Goal: Information Seeking & Learning: Learn about a topic

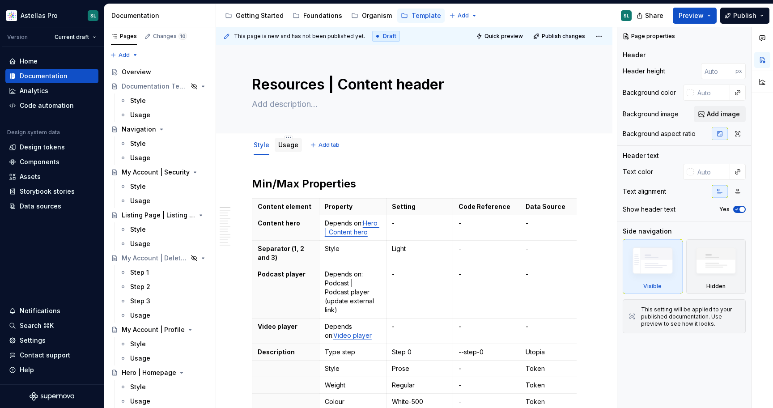
click at [288, 145] on link "Usage" at bounding box center [288, 145] width 20 height 8
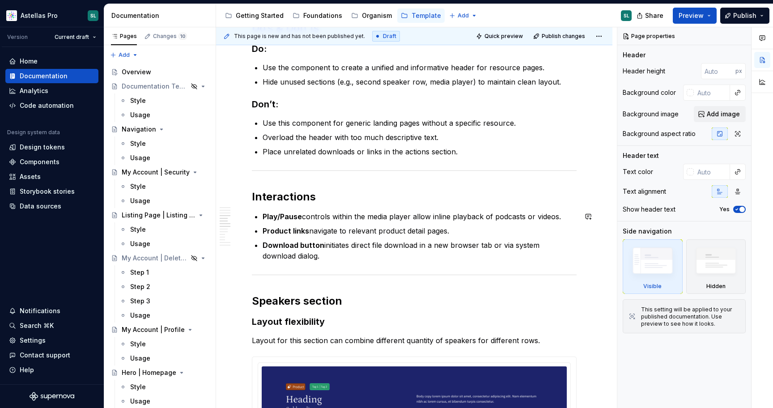
scroll to position [288, 0]
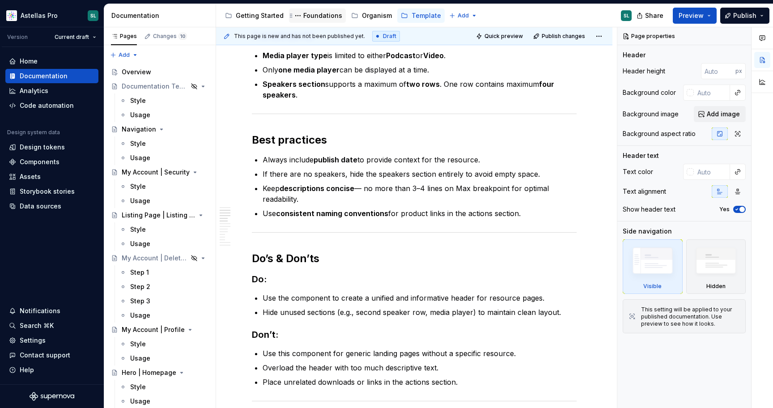
click at [315, 12] on div "Foundations" at bounding box center [322, 15] width 39 height 9
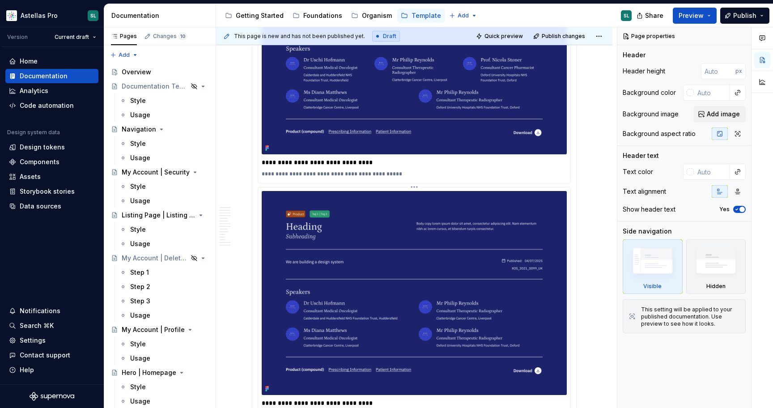
scroll to position [931, 0]
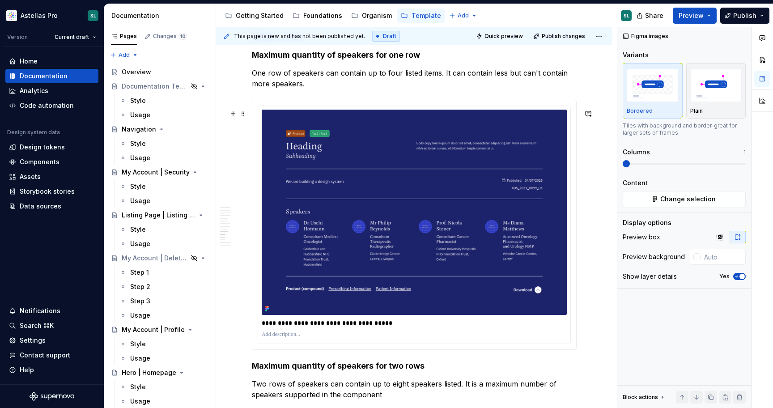
scroll to position [1612, 0]
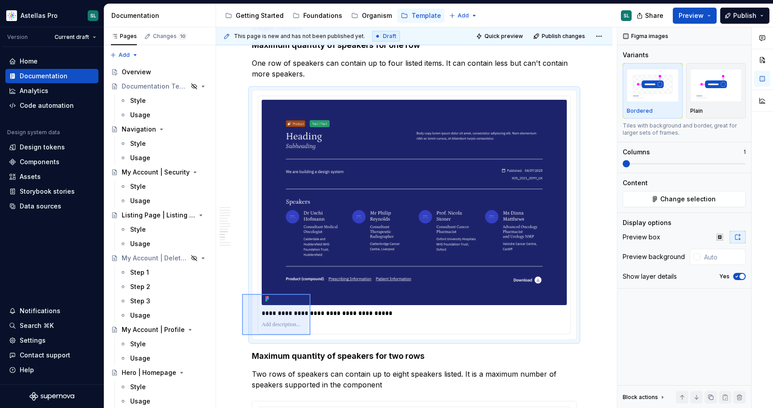
drag, startPoint x: 242, startPoint y: 335, endPoint x: 317, endPoint y: 290, distance: 87.3
click at [317, 290] on div "This page is new and has not been published yet. Draft Quick preview Publish ch…" at bounding box center [416, 217] width 401 height 381
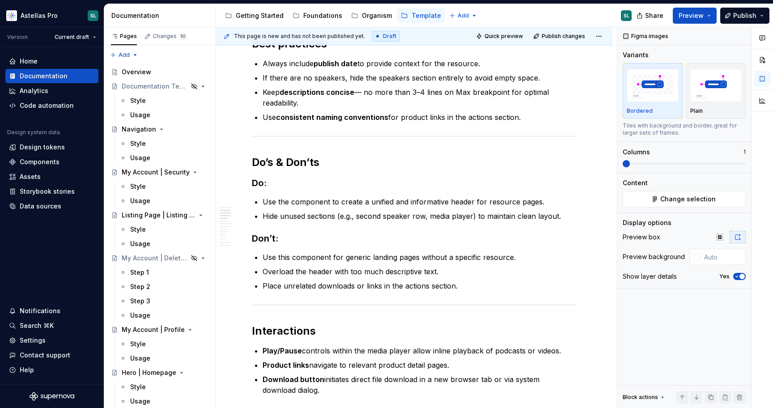
scroll to position [0, 0]
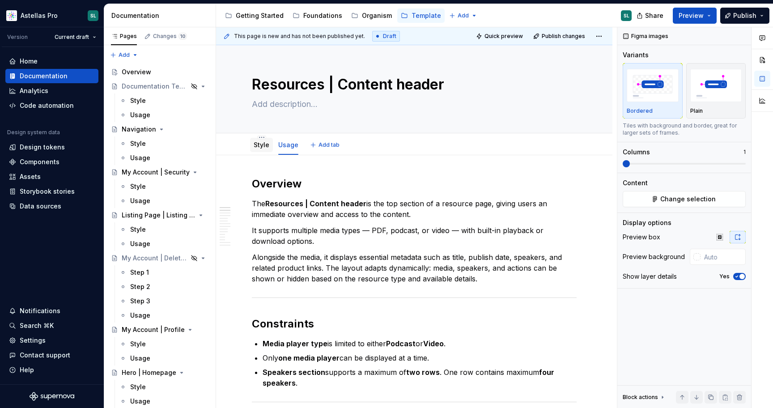
click at [259, 147] on link "Style" at bounding box center [262, 145] width 16 height 8
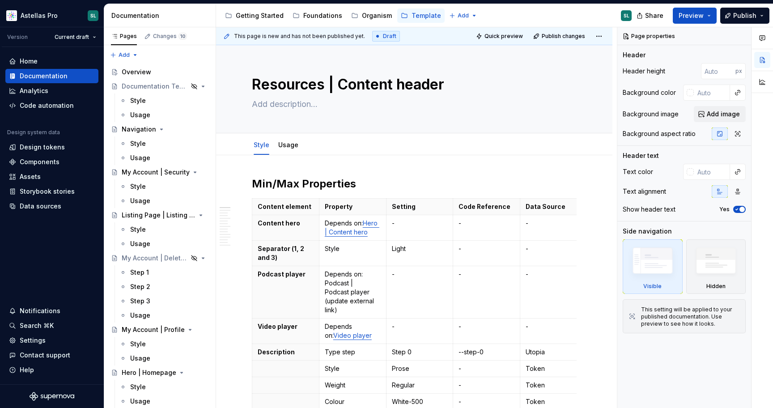
type textarea "*"
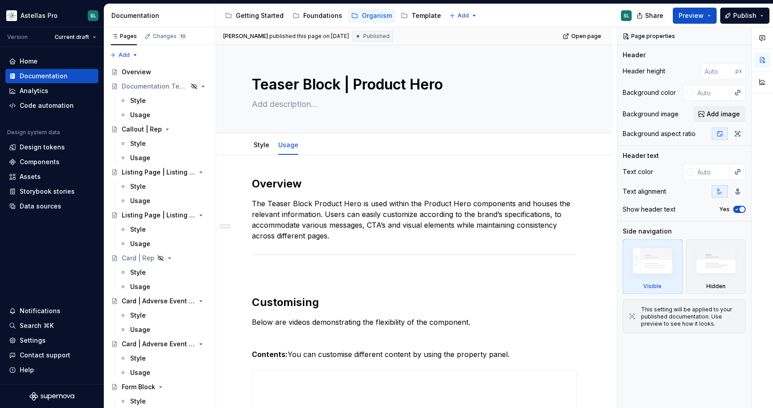
type textarea "*"
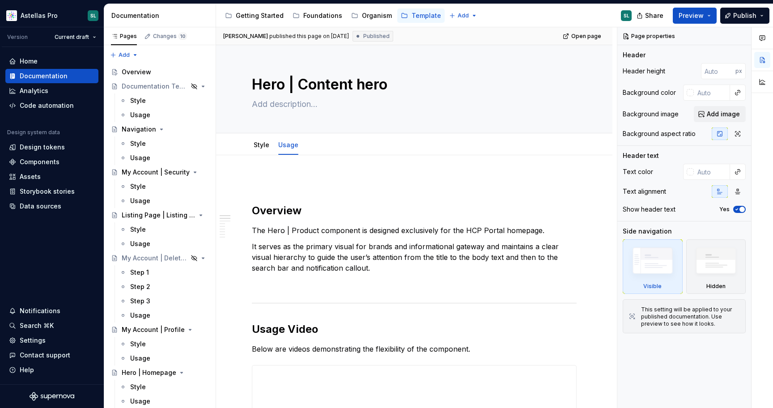
type textarea "*"
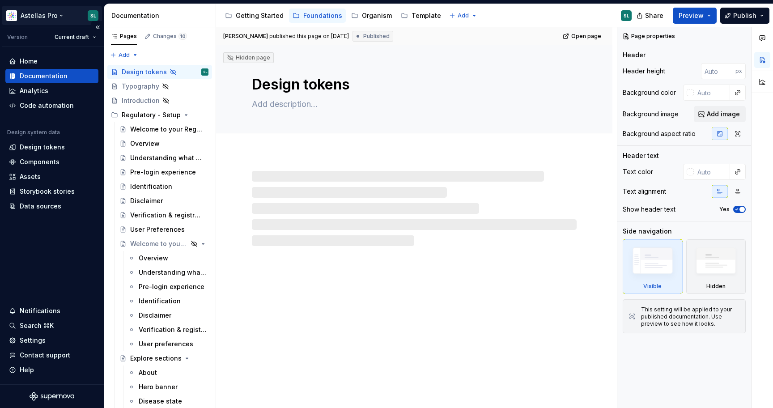
click at [53, 17] on html "Astellas Pro SL Version Current draft Home Documentation Analytics Code automat…" at bounding box center [386, 204] width 773 height 408
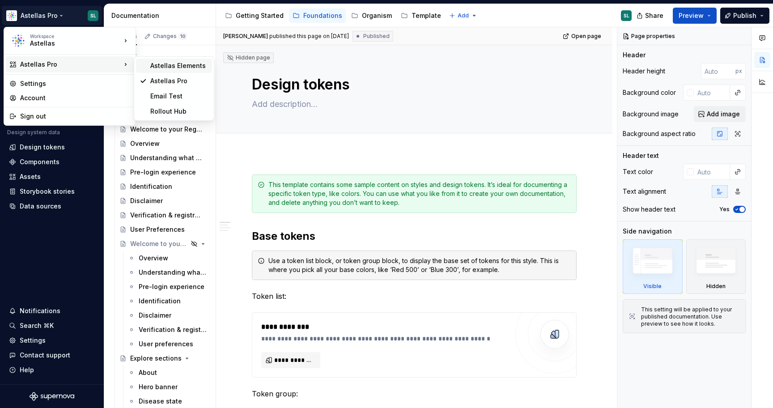
click at [178, 64] on div "Astellas Elements" at bounding box center [179, 65] width 58 height 9
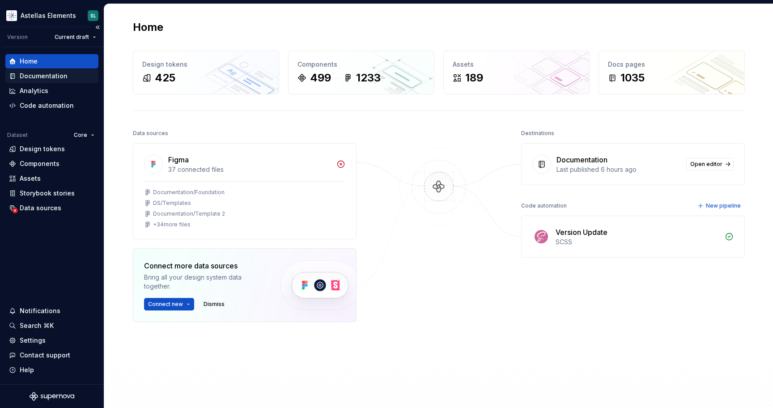
click at [56, 74] on div "Documentation" at bounding box center [44, 76] width 48 height 9
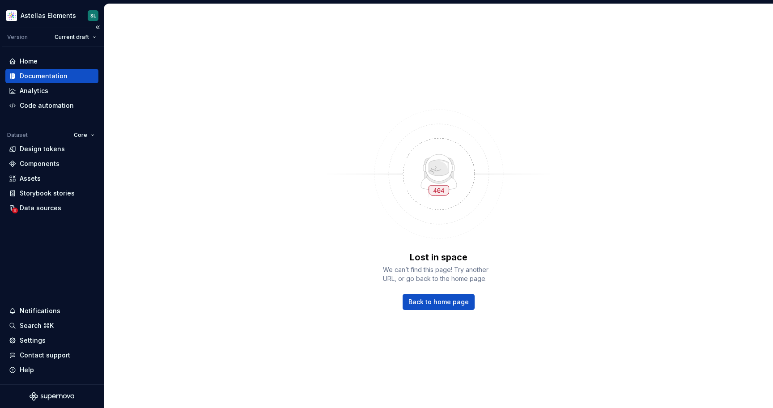
click at [51, 73] on div "Documentation" at bounding box center [44, 76] width 48 height 9
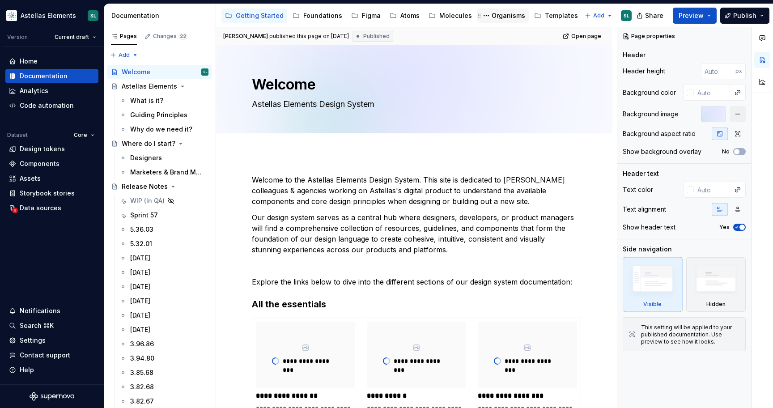
click at [500, 19] on div "Organisms" at bounding box center [509, 15] width 34 height 9
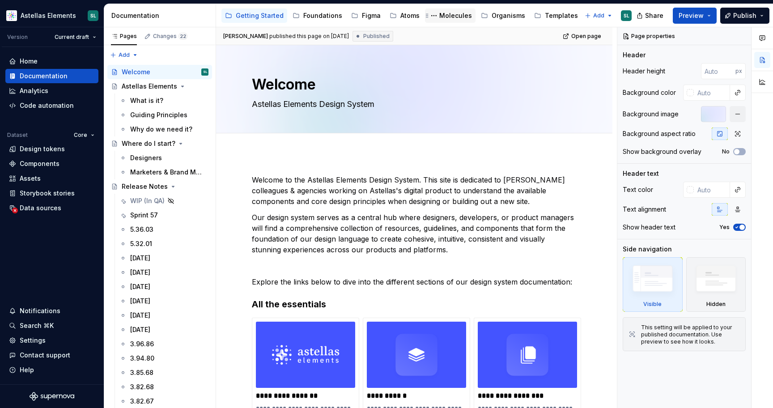
click at [448, 19] on div "Molecules" at bounding box center [455, 15] width 33 height 9
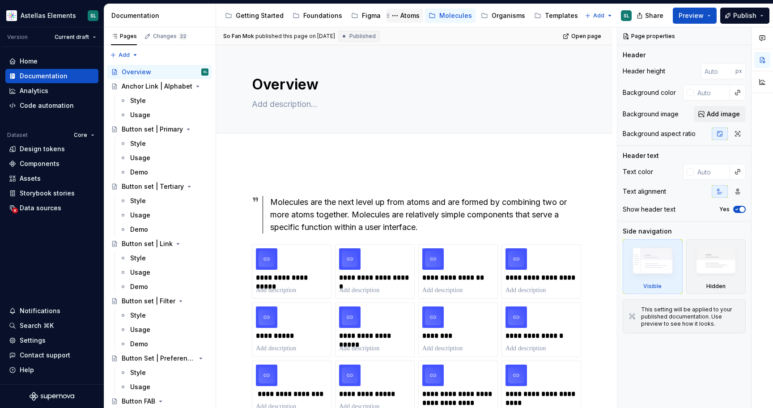
click at [404, 17] on div "Atoms" at bounding box center [409, 15] width 19 height 9
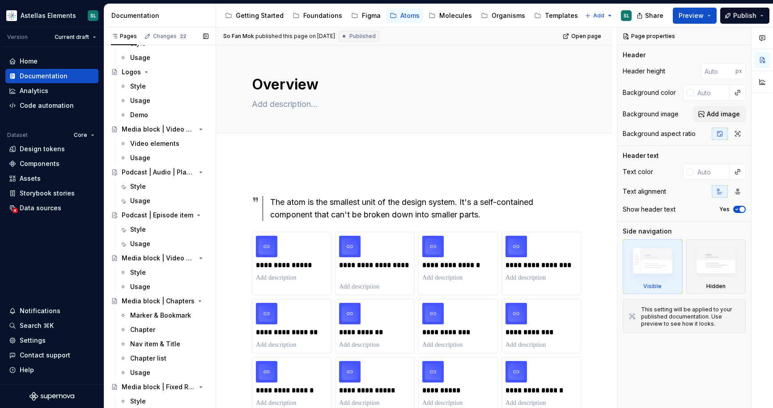
scroll to position [1750, 0]
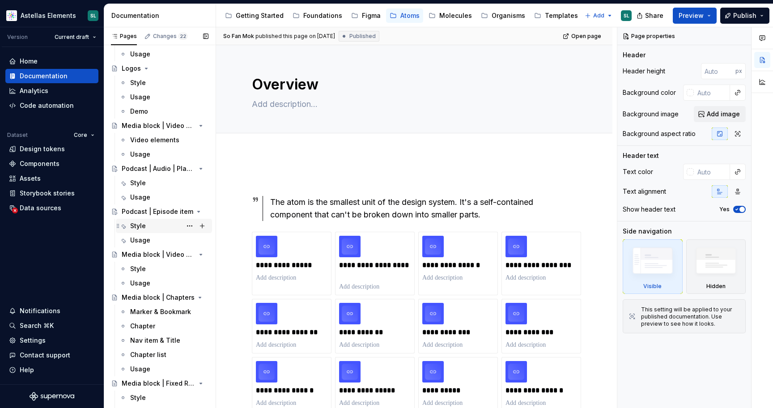
click at [147, 222] on div "Style" at bounding box center [169, 226] width 78 height 13
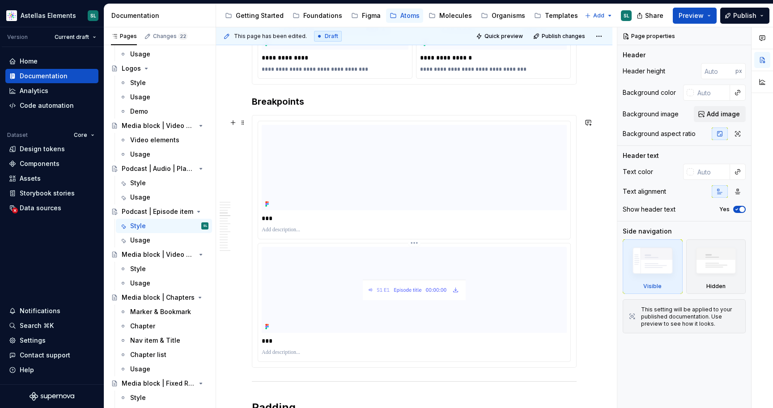
scroll to position [2028, 0]
click at [416, 123] on html "Astellas Elements SL Version Current draft Home Documentation Analytics Code au…" at bounding box center [386, 204] width 773 height 408
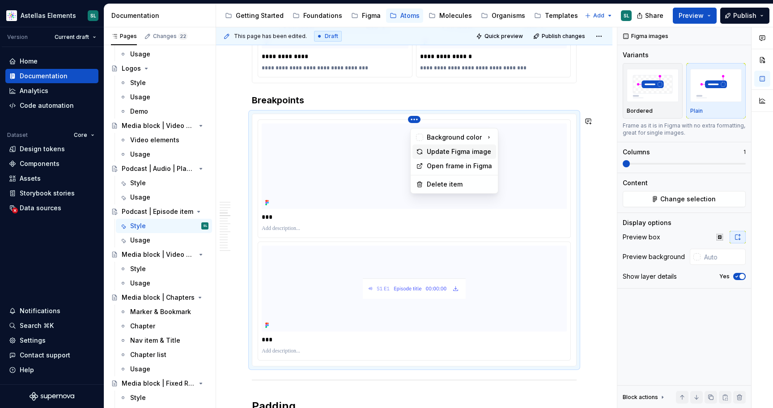
click at [436, 149] on div "Update Figma image" at bounding box center [460, 151] width 66 height 9
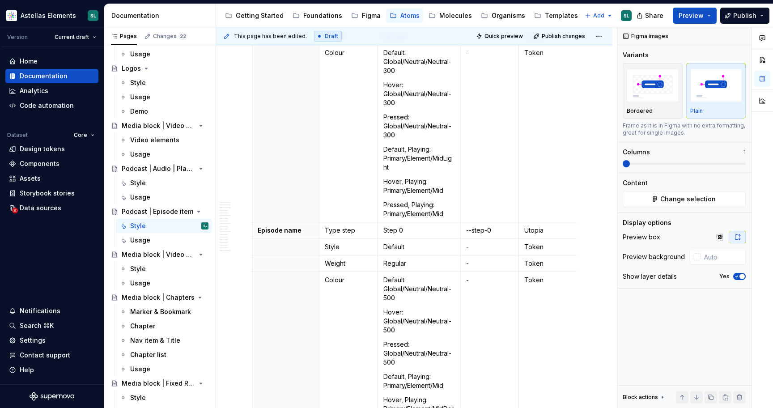
scroll to position [0, 0]
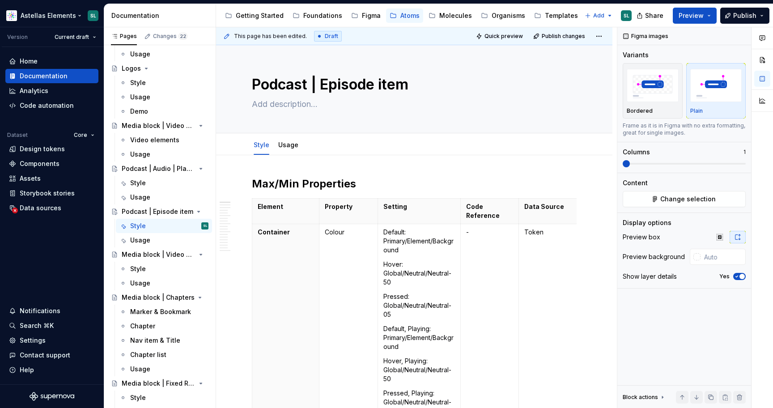
click at [55, 16] on html "Astellas Elements SL Version Current draft Home Documentation Analytics Code au…" at bounding box center [386, 204] width 773 height 408
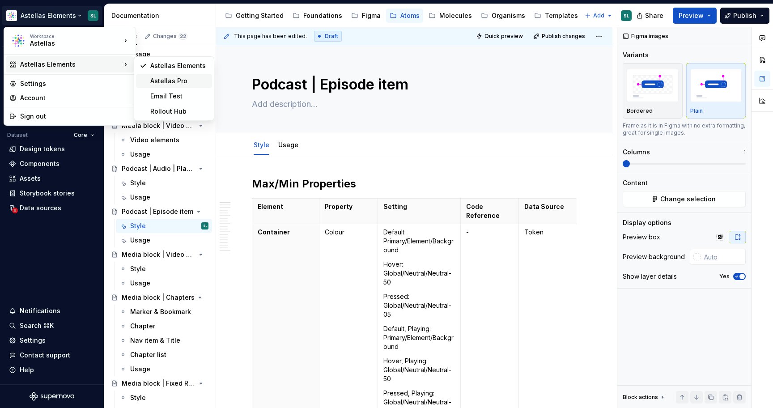
click at [185, 84] on div "Astellas Pro" at bounding box center [179, 81] width 58 height 9
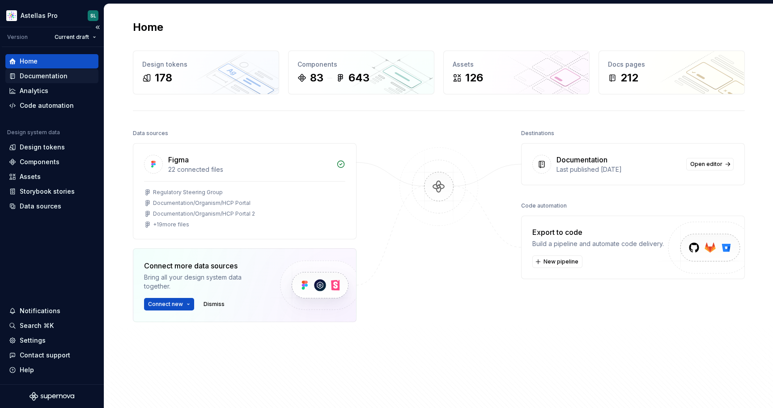
click at [60, 76] on div "Documentation" at bounding box center [44, 76] width 48 height 9
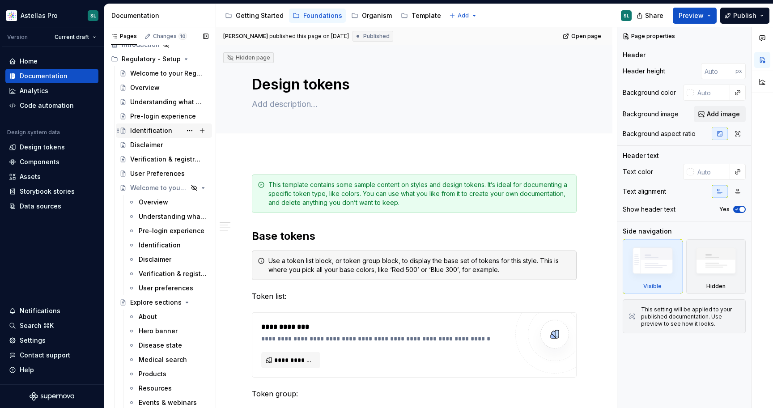
scroll to position [70, 0]
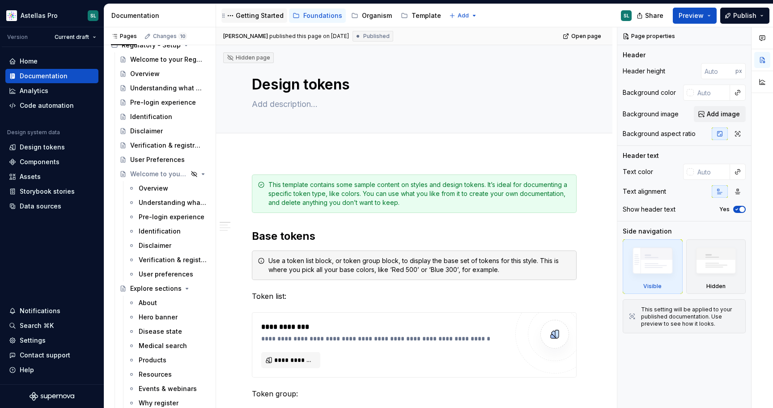
click at [269, 10] on div "Getting Started" at bounding box center [254, 16] width 66 height 14
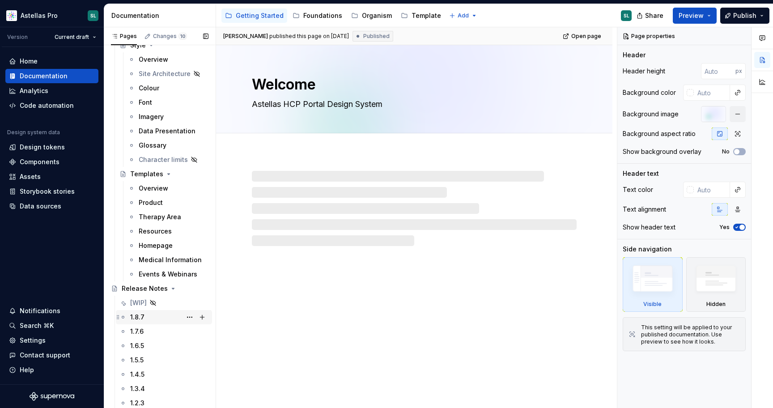
click at [175, 311] on div "1.8.7" at bounding box center [169, 317] width 78 height 13
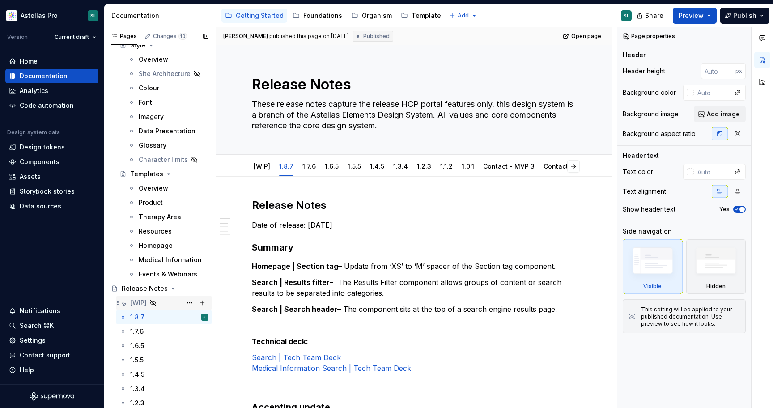
click at [176, 304] on div "[WIP]" at bounding box center [169, 303] width 78 height 13
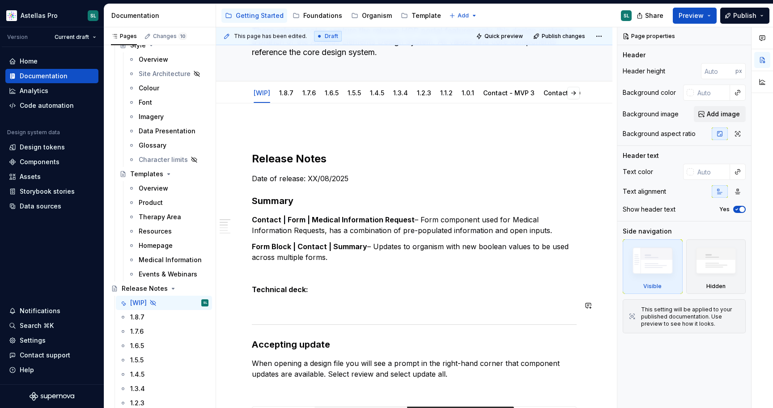
scroll to position [87, 0]
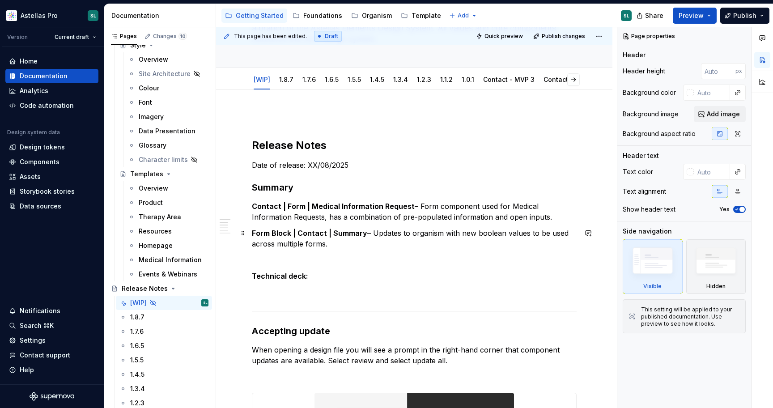
click at [370, 246] on p "Form Block | Contact | Summary – Updates to organism with new boolean values to…" at bounding box center [414, 238] width 325 height 21
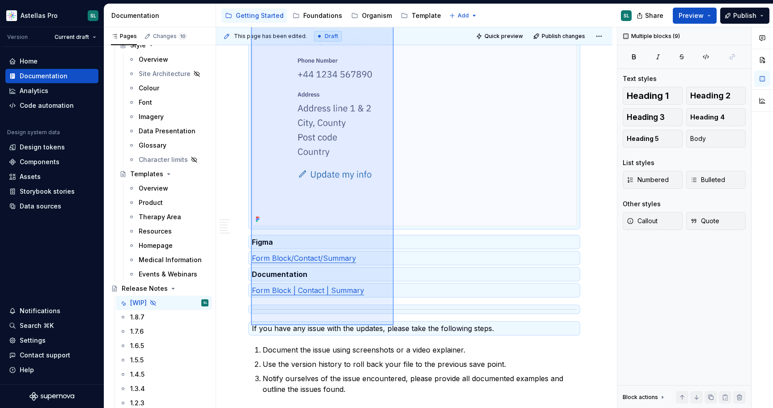
scroll to position [1261, 0]
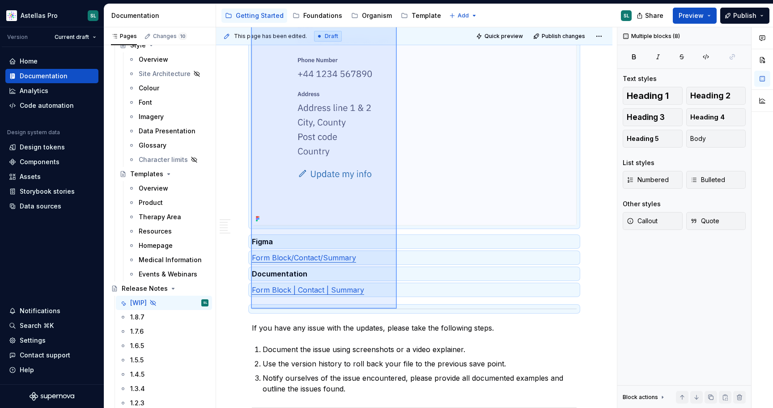
drag, startPoint x: 251, startPoint y: 149, endPoint x: 397, endPoint y: 309, distance: 216.0
click at [397, 309] on div "This page has been edited. Draft Quick preview Publish changes Hidden page Rele…" at bounding box center [416, 217] width 401 height 381
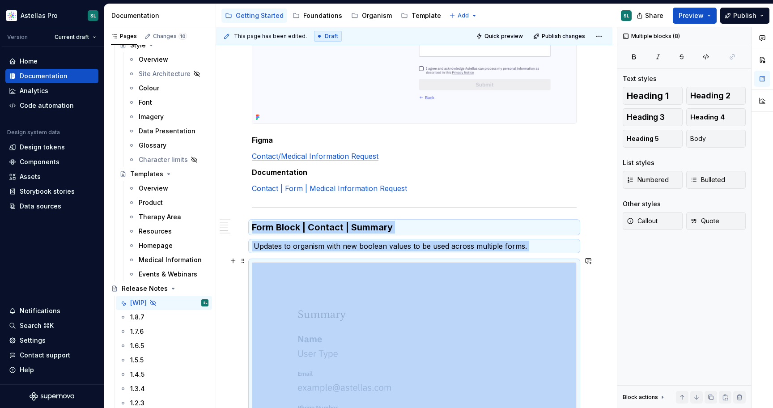
scroll to position [901, 0]
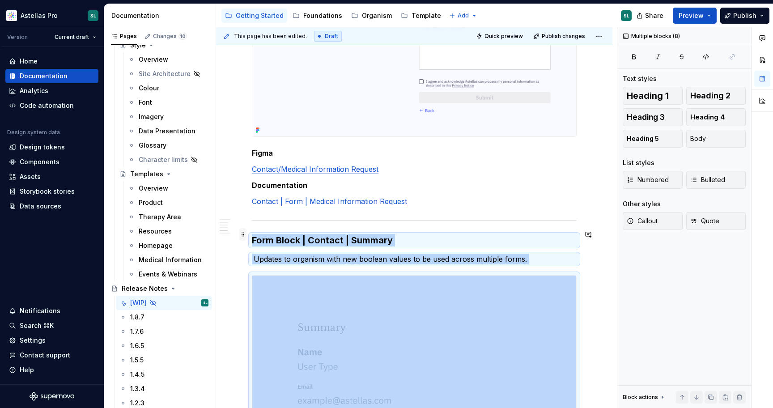
click at [243, 235] on span at bounding box center [242, 234] width 7 height 13
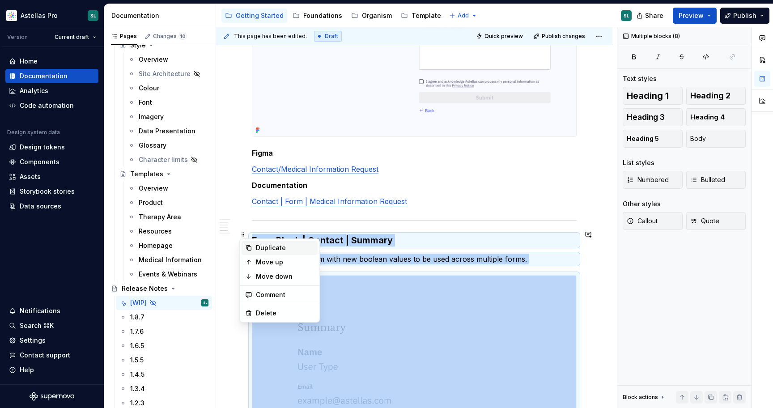
click at [268, 249] on div "Duplicate" at bounding box center [285, 247] width 58 height 9
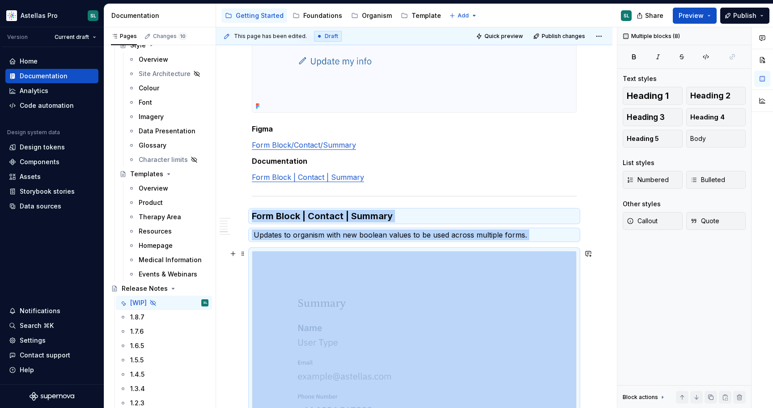
scroll to position [1374, 0]
click at [319, 216] on h3 "Form Block | Contact | Summary" at bounding box center [414, 215] width 325 height 13
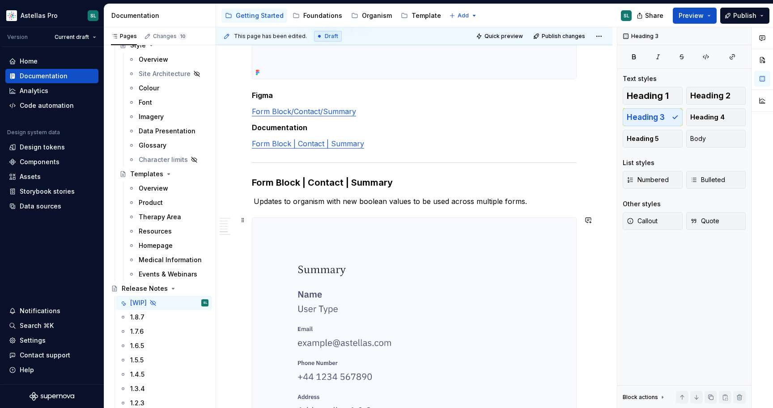
scroll to position [1407, 0]
click at [285, 198] on p "Updates to organism with new boolean values to be used across multiple forms." at bounding box center [414, 201] width 325 height 11
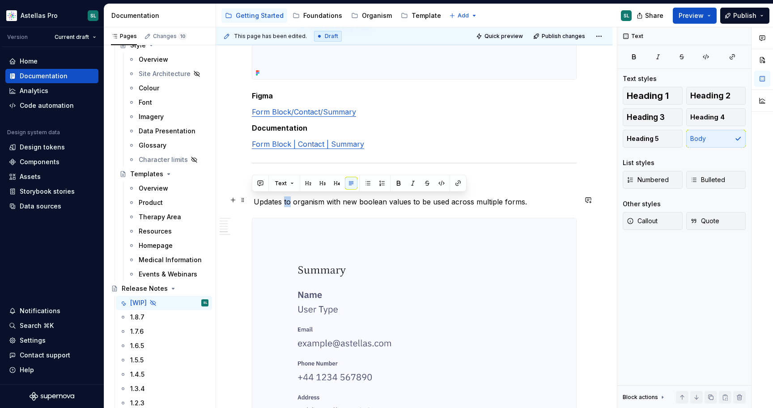
click at [285, 198] on p "Updates to organism with new boolean values to be used across multiple forms." at bounding box center [414, 201] width 325 height 11
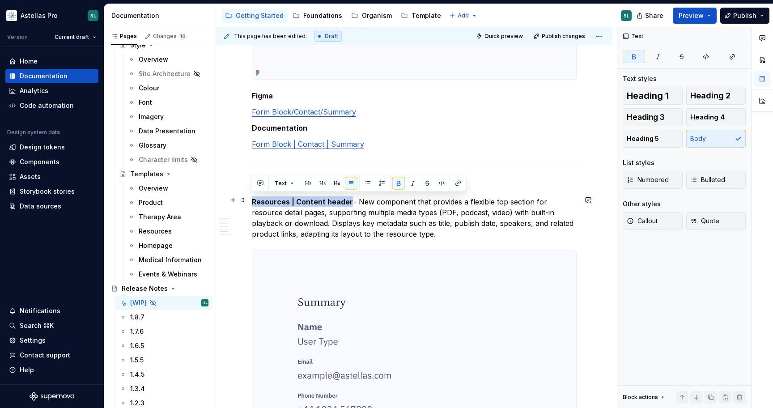
drag, startPoint x: 349, startPoint y: 200, endPoint x: 254, endPoint y: 200, distance: 94.9
click at [254, 200] on p "Resources | Content header – New component that provides a flexible top section…" at bounding box center [414, 217] width 325 height 43
copy strong "Resources | Content header"
click at [309, 215] on p "Resources | Content header – New component that provides a flexible top section…" at bounding box center [414, 217] width 325 height 43
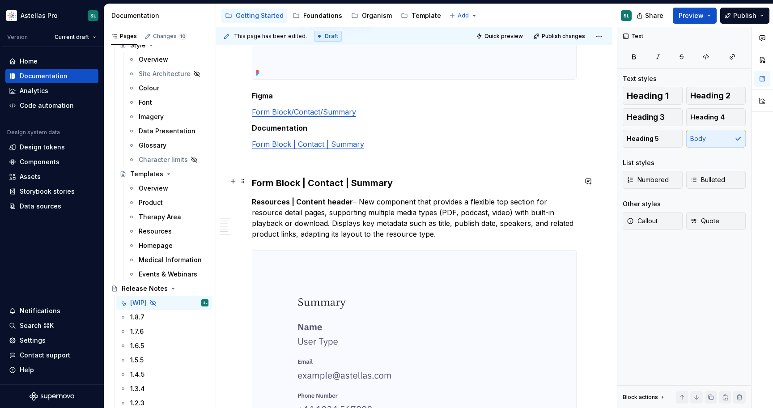
click at [338, 180] on h3 "Form Block | Contact | Summary" at bounding box center [414, 183] width 325 height 13
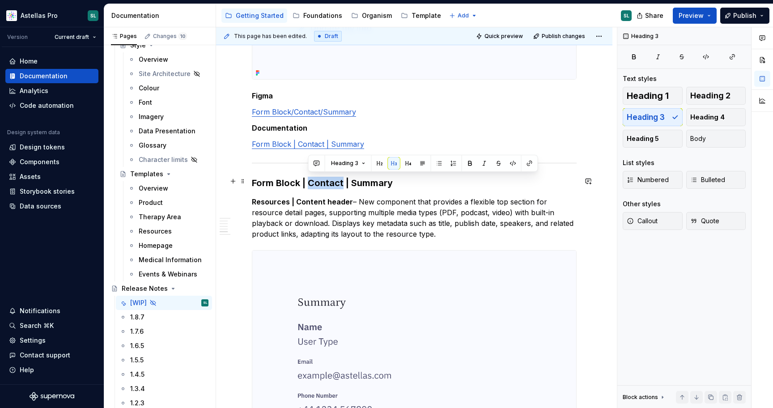
click at [338, 180] on h3 "Form Block | Contact | Summary" at bounding box center [414, 183] width 325 height 13
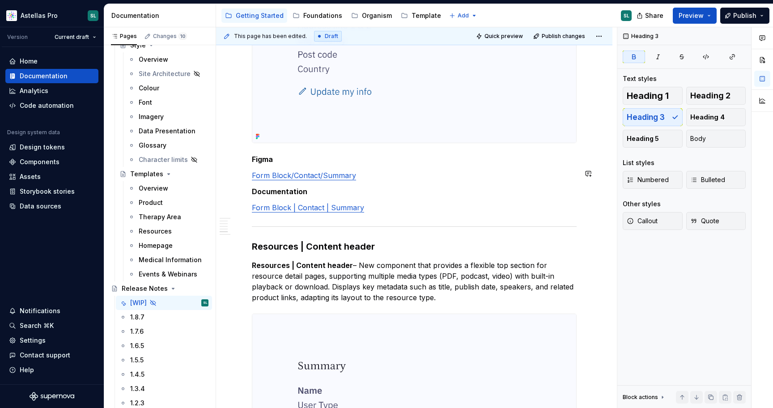
scroll to position [1356, 0]
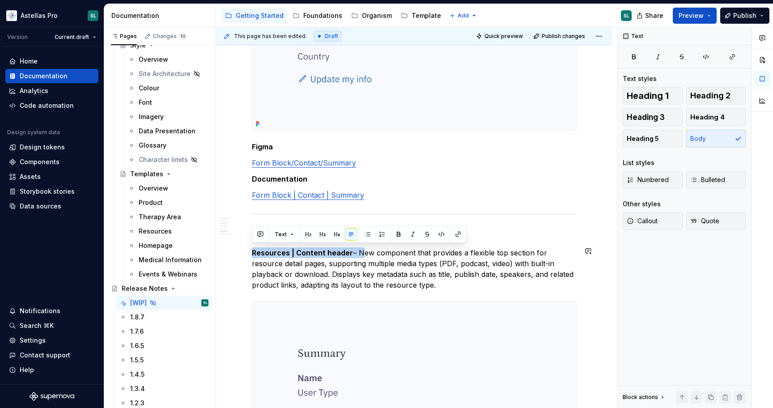
drag, startPoint x: 357, startPoint y: 249, endPoint x: 280, endPoint y: 245, distance: 77.1
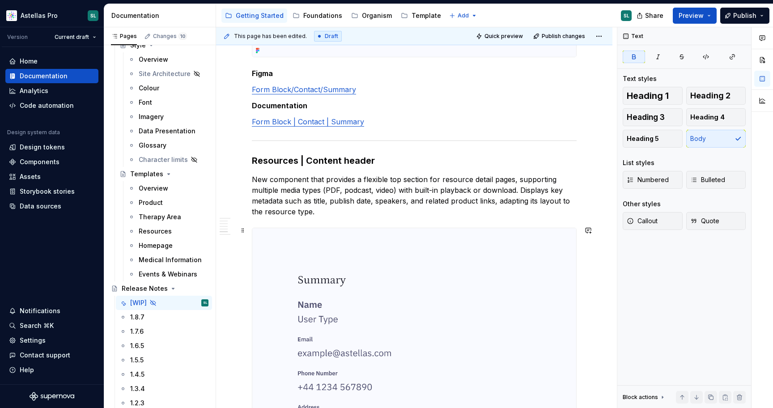
scroll to position [1431, 0]
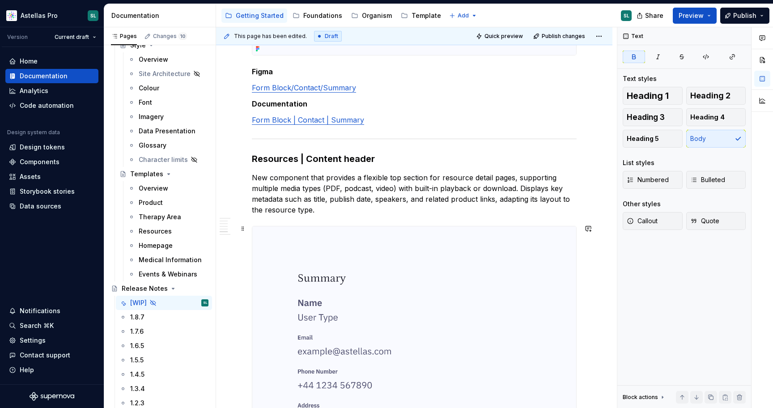
click at [384, 280] on img at bounding box center [414, 381] width 324 height 310
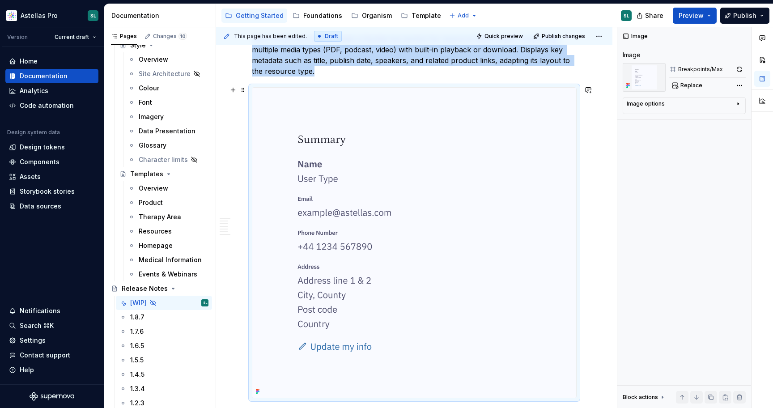
scroll to position [1569, 0]
type textarea "*"
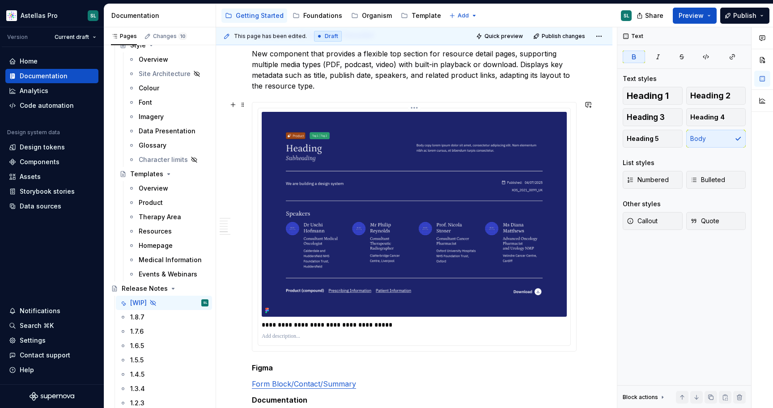
scroll to position [1539, 0]
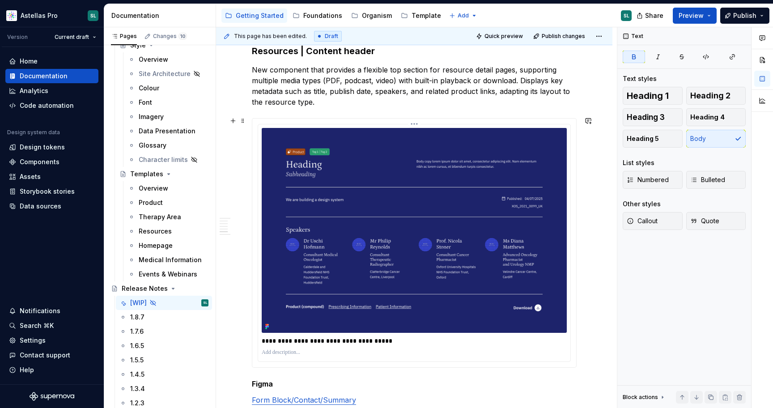
click at [357, 251] on img at bounding box center [414, 230] width 305 height 205
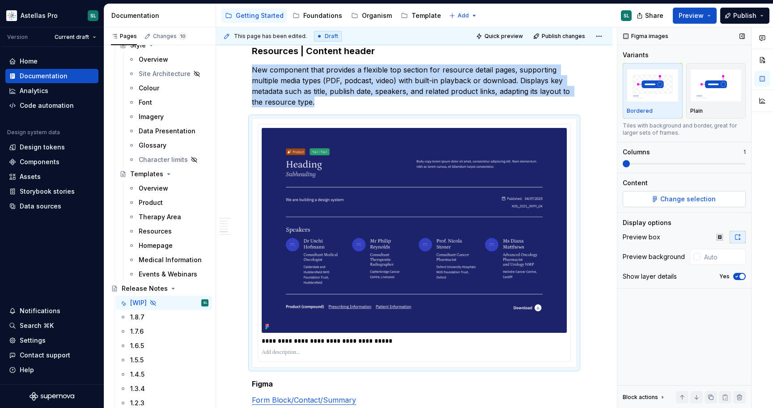
click at [686, 201] on span "Change selection" at bounding box center [687, 199] width 55 height 9
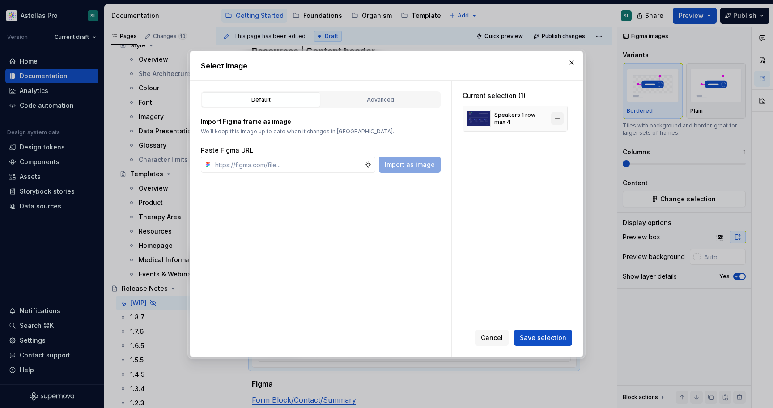
click at [561, 120] on button "button" at bounding box center [557, 118] width 13 height 13
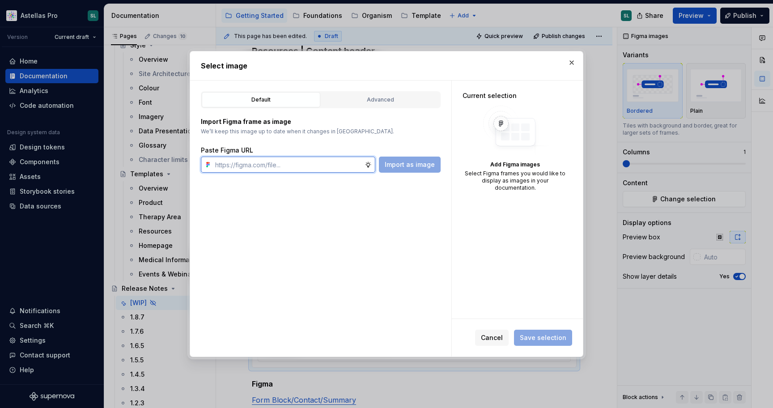
click at [287, 166] on input "text" at bounding box center [288, 165] width 153 height 16
click at [330, 164] on input "text" at bounding box center [288, 165] width 153 height 16
paste input "https://www.figma.com/design/gxwRxiFW0OE3G12a56qIvf/Documentation-Template-HCP-…"
type input "https://www.figma.com/design/gxwRxiFW0OE3G12a56qIvf/Documentation-Template-HCP-…"
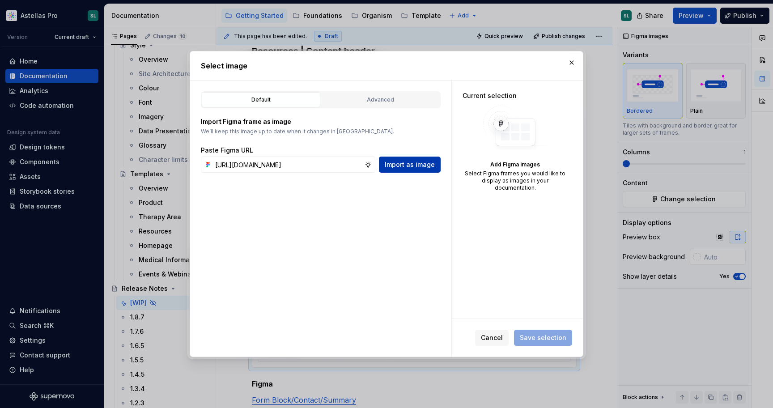
scroll to position [0, 0]
click at [405, 165] on span "Import as image" at bounding box center [410, 164] width 50 height 9
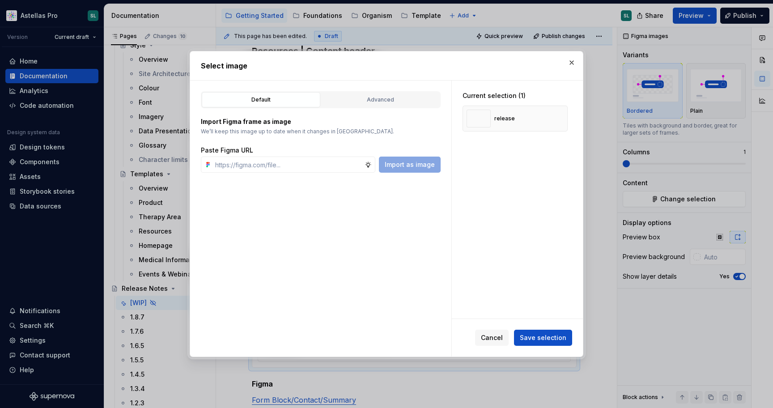
type textarea "*"
click at [564, 119] on button "button" at bounding box center [557, 118] width 13 height 13
click at [295, 165] on input "text" at bounding box center [288, 165] width 153 height 16
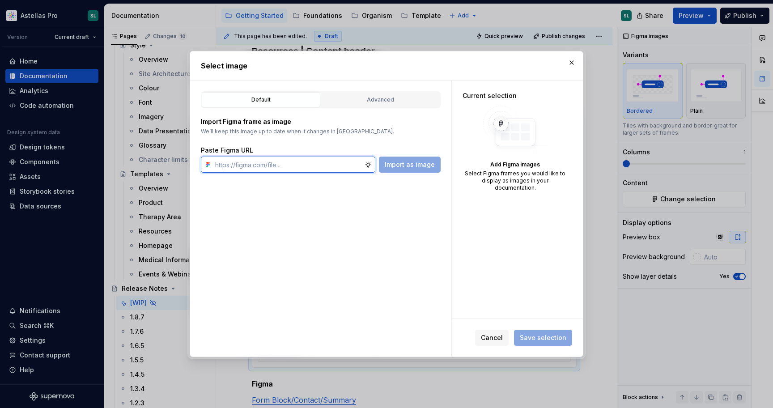
paste input "https://www.figma.com/design/gxwRxiFW0OE3G12a56qIvf/Documentation-Template-HCP-…"
type input "https://www.figma.com/design/gxwRxiFW0OE3G12a56qIvf/Documentation-Template-HCP-…"
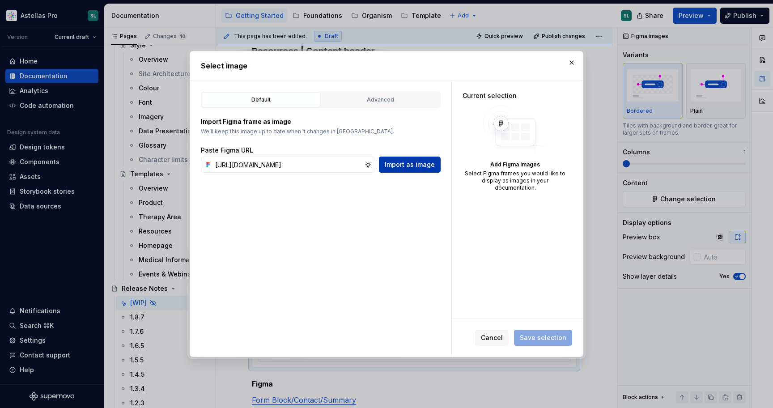
scroll to position [0, 0]
click at [408, 162] on span "Import as image" at bounding box center [410, 164] width 50 height 9
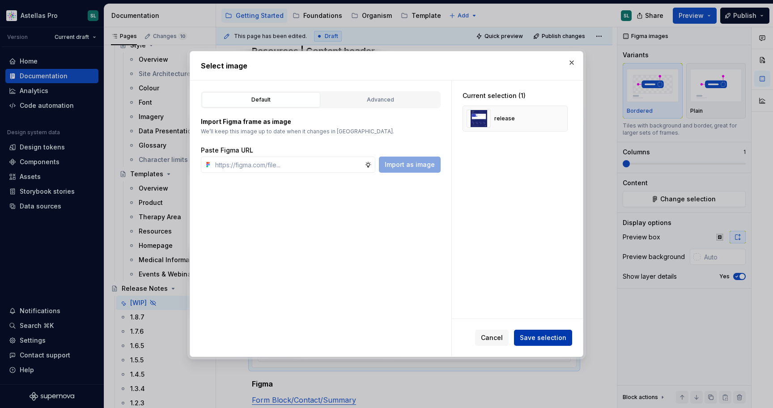
click at [550, 339] on span "Save selection" at bounding box center [543, 337] width 47 height 9
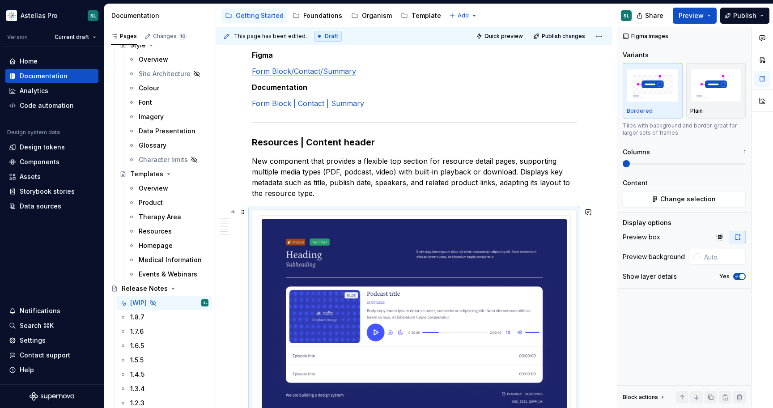
scroll to position [1472, 0]
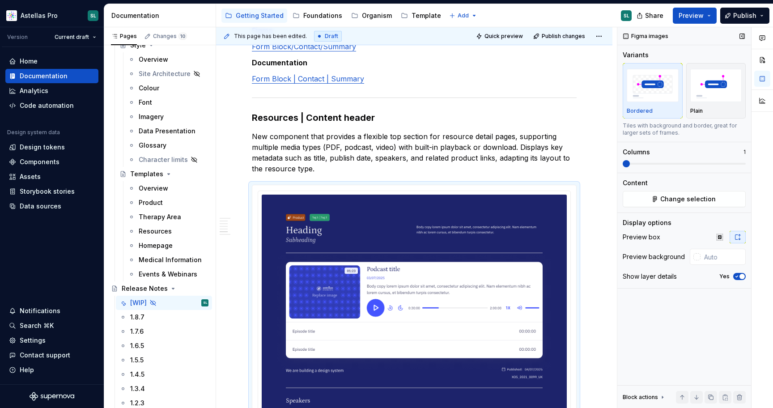
click at [739, 278] on icon "button" at bounding box center [736, 276] width 7 height 5
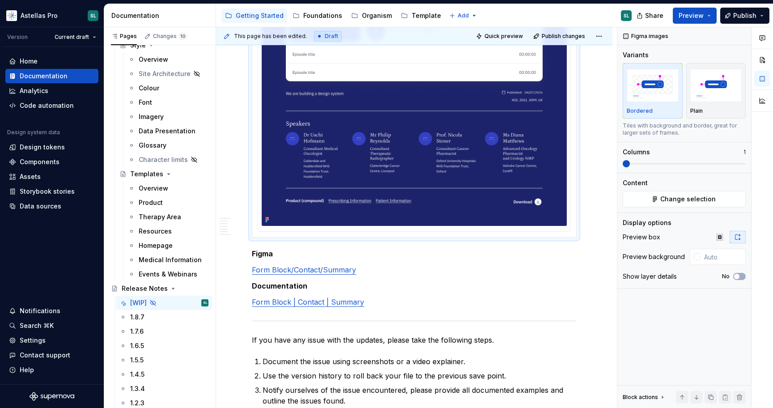
scroll to position [1795, 0]
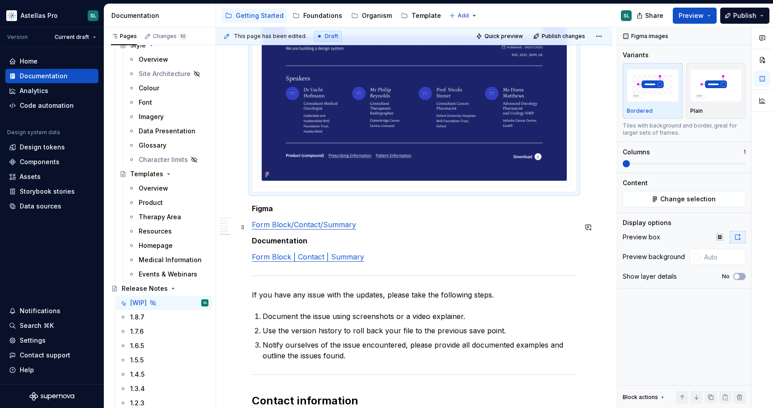
click at [276, 228] on link "Form Block/Contact/Summary" at bounding box center [304, 224] width 104 height 9
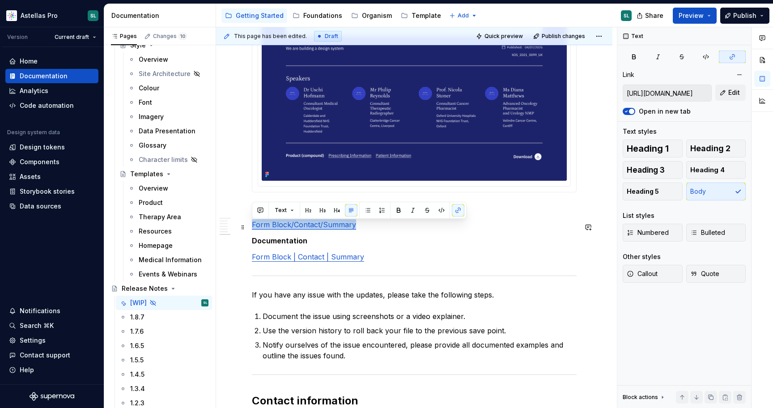
drag, startPoint x: 353, startPoint y: 227, endPoint x: 253, endPoint y: 226, distance: 100.7
click at [253, 226] on link "Form Block/Contact/Summary" at bounding box center [304, 224] width 104 height 9
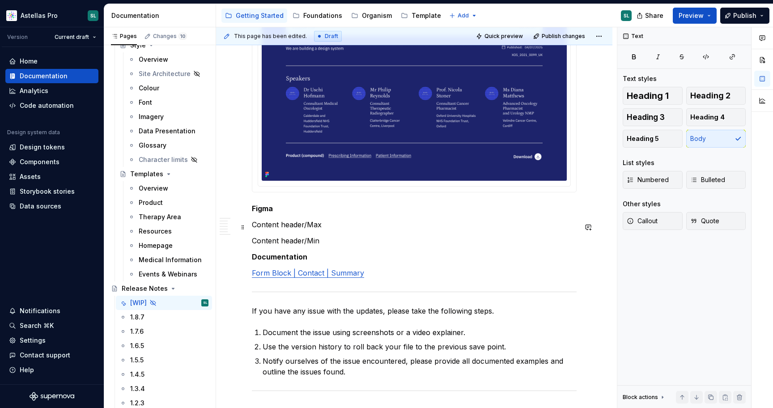
click at [316, 229] on p "Content header/Max" at bounding box center [414, 224] width 325 height 11
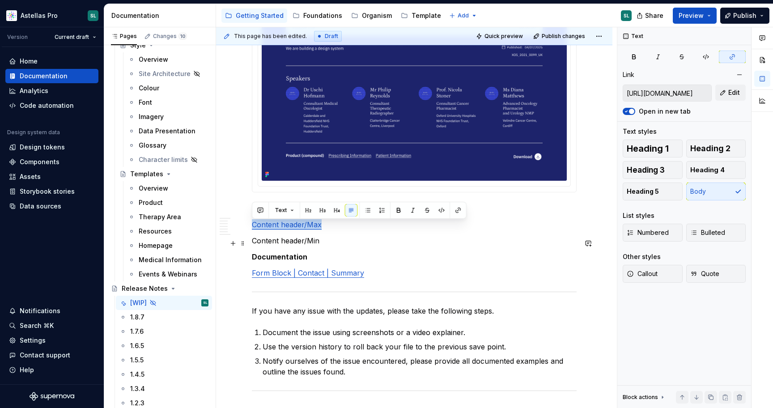
click at [296, 245] on p "Content header/Min" at bounding box center [414, 240] width 325 height 11
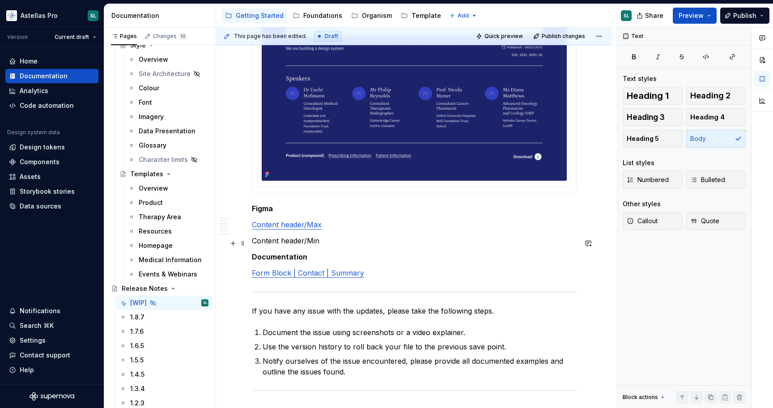
click at [296, 245] on p "Content header/Min" at bounding box center [414, 240] width 325 height 11
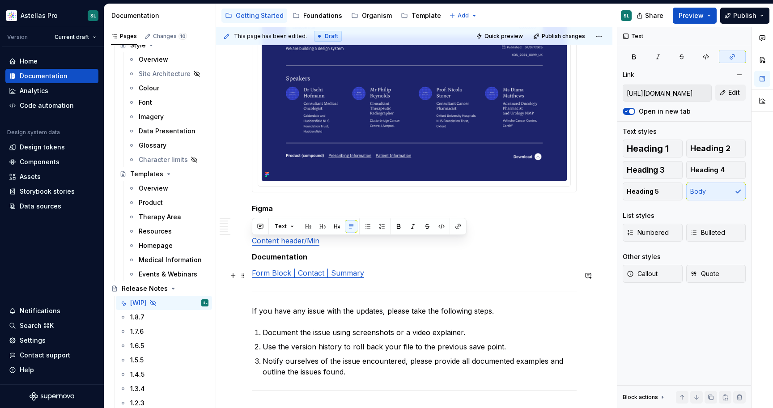
click at [295, 275] on link "Form Block | Contact | Summary" at bounding box center [308, 272] width 112 height 9
type input "Form Block | Contact | Summary"
click at [310, 275] on link "Form Block | Contact | Summary" at bounding box center [308, 272] width 112 height 9
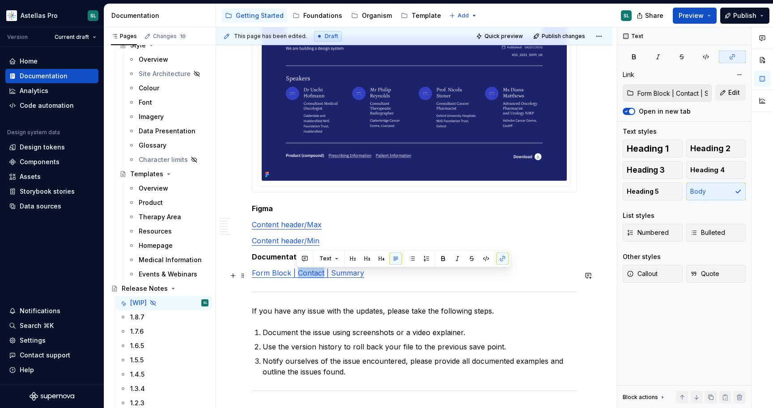
click at [310, 275] on link "Form Block | Contact | Summary" at bounding box center [308, 272] width 112 height 9
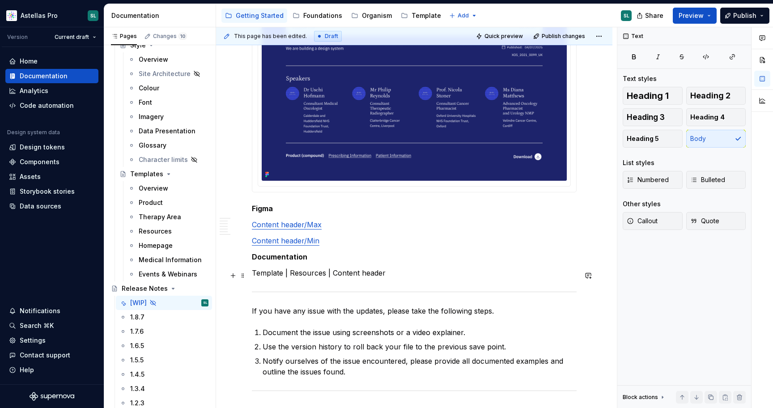
click at [333, 276] on p "Template | Resources | Content header" at bounding box center [414, 273] width 325 height 11
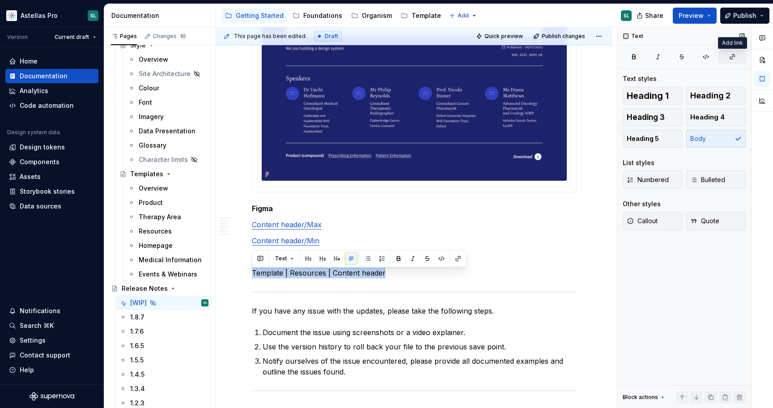
click at [737, 55] on button "button" at bounding box center [732, 57] width 27 height 13
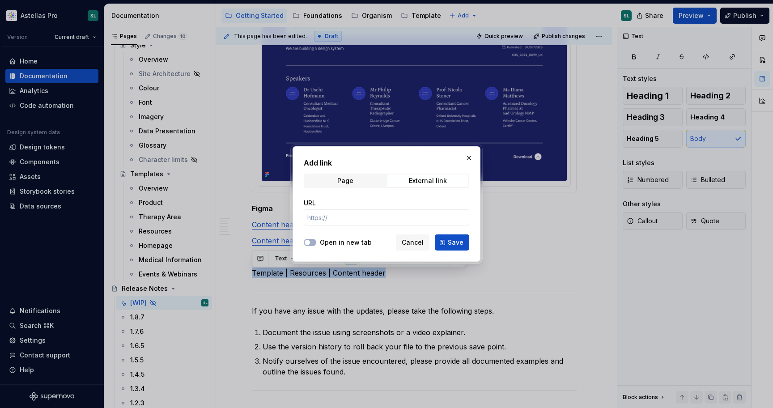
click at [374, 187] on div "Page External link" at bounding box center [387, 181] width 166 height 14
click at [366, 183] on span "Page" at bounding box center [345, 180] width 81 height 13
click at [379, 219] on span "Select page" at bounding box center [381, 217] width 148 height 9
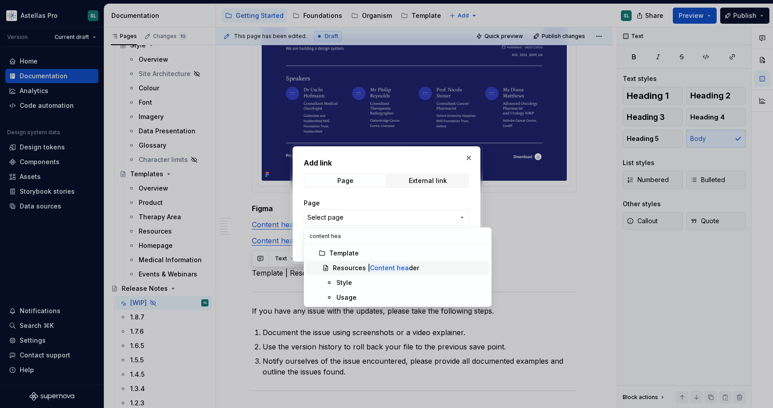
type input "content hea"
click at [393, 263] on span "Resources | Content hea der" at bounding box center [397, 268] width 183 height 14
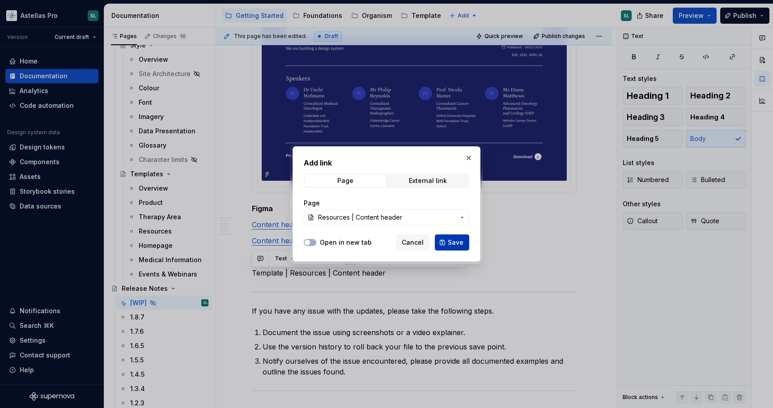
click at [449, 242] on span "Save" at bounding box center [456, 242] width 16 height 9
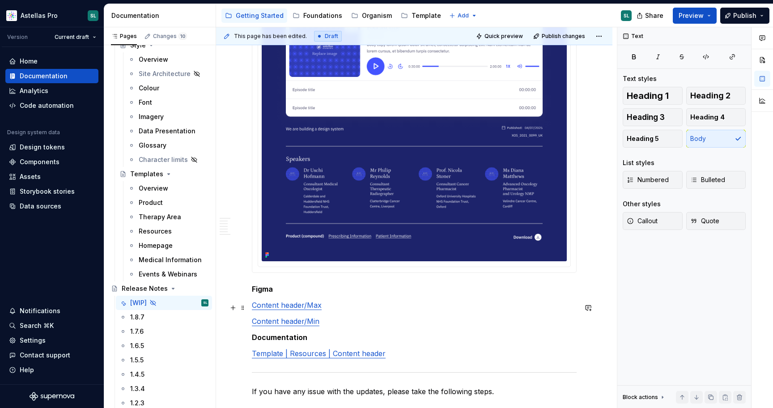
scroll to position [1752, 0]
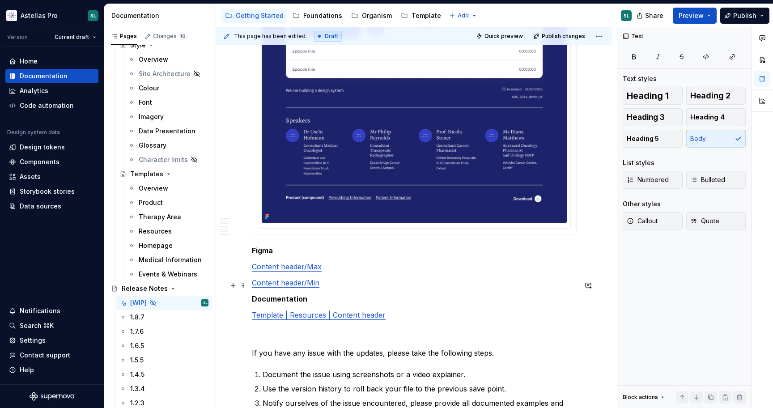
click at [363, 288] on p "Content header/Min" at bounding box center [414, 282] width 325 height 11
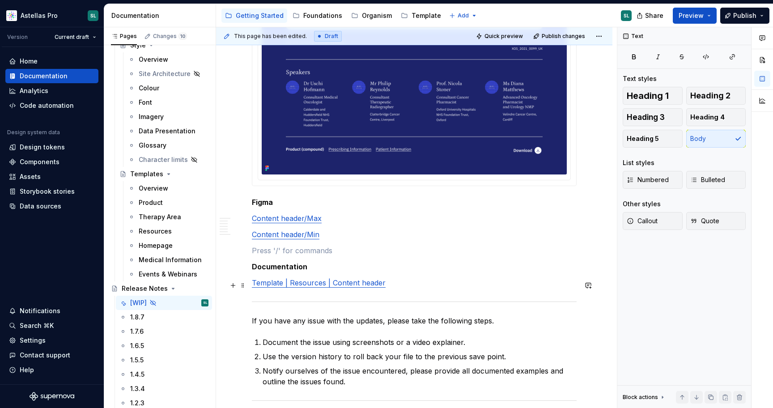
scroll to position [1802, 0]
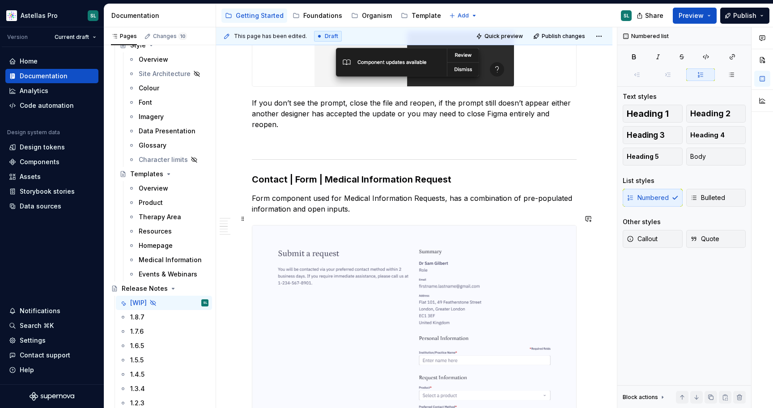
scroll to position [0, 0]
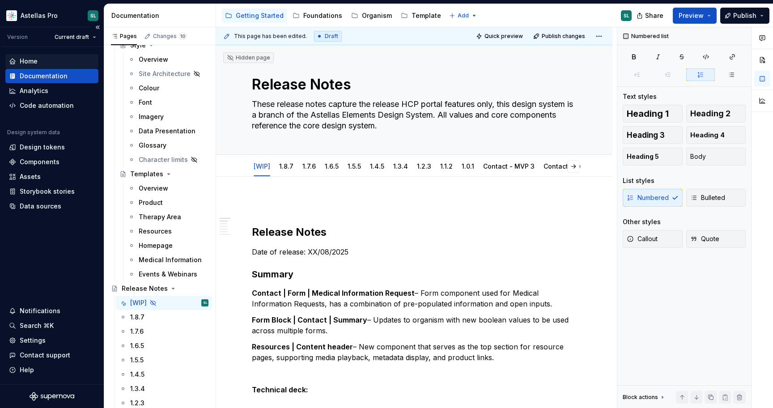
click at [31, 60] on div "Home" at bounding box center [29, 61] width 18 height 9
type textarea "*"
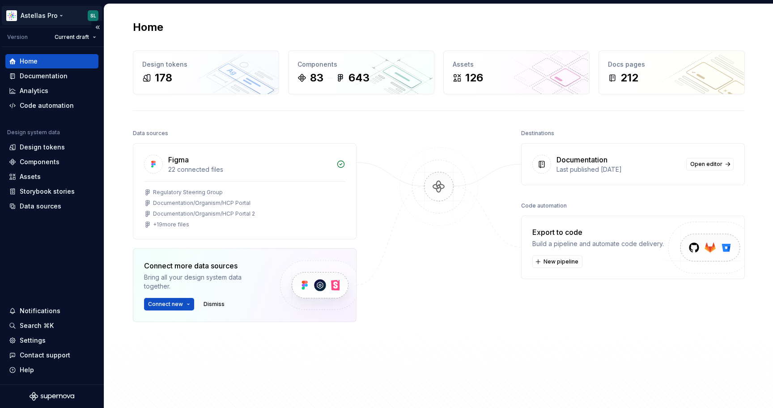
click at [54, 12] on html "Astellas Pro SL Version Current draft Home Documentation Analytics Code automat…" at bounding box center [386, 204] width 773 height 408
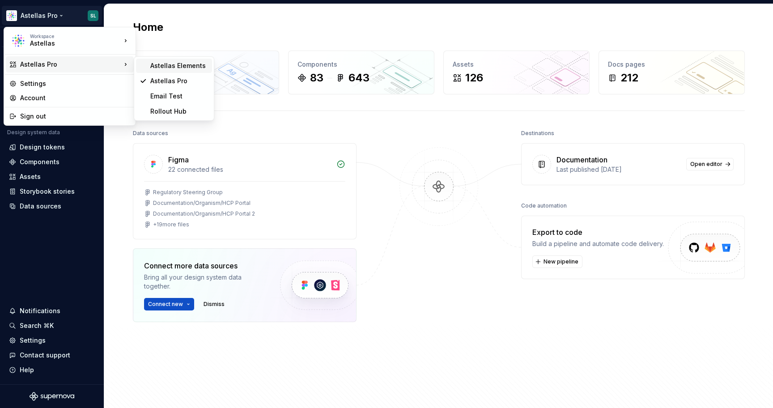
click at [179, 69] on div "Astellas Elements" at bounding box center [179, 65] width 58 height 9
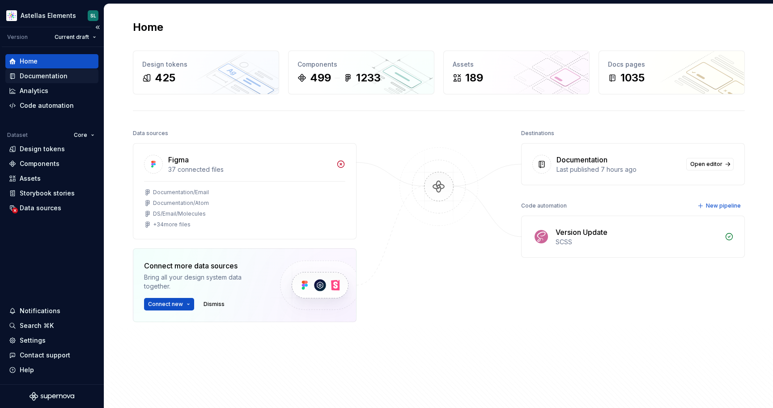
click at [49, 77] on div "Documentation" at bounding box center [44, 76] width 48 height 9
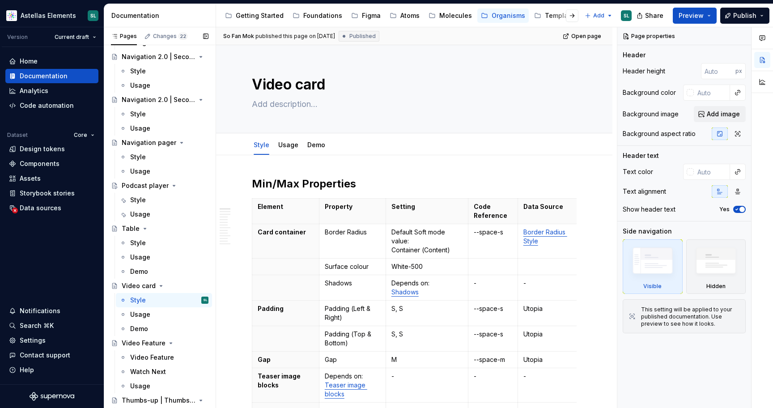
scroll to position [1438, 0]
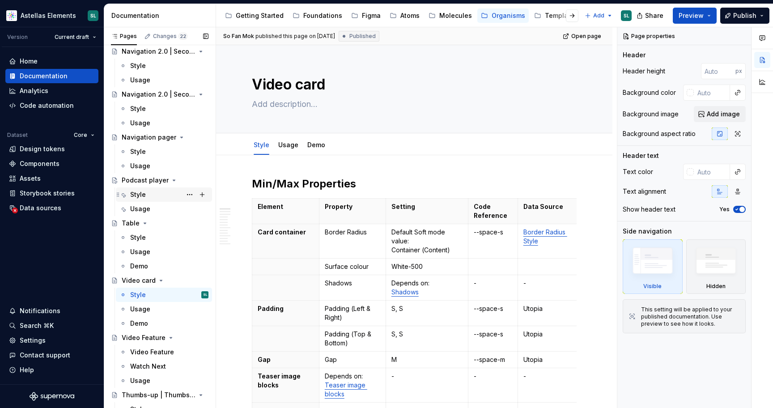
click at [151, 192] on div "Style" at bounding box center [169, 194] width 78 height 13
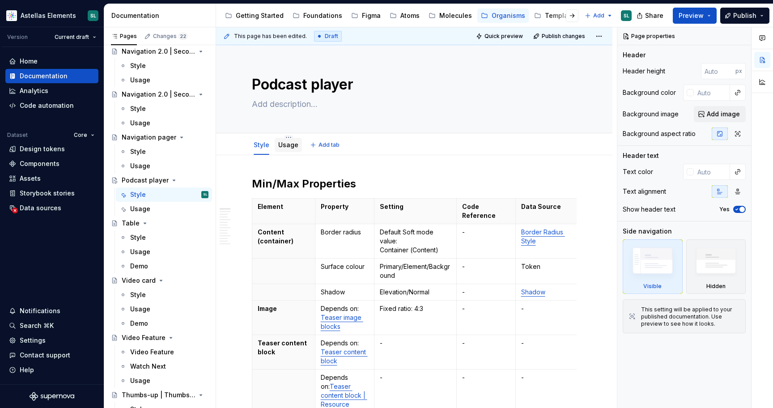
click at [283, 149] on div "Usage" at bounding box center [288, 144] width 20 height 9
click at [289, 145] on link "Usage" at bounding box center [288, 145] width 20 height 8
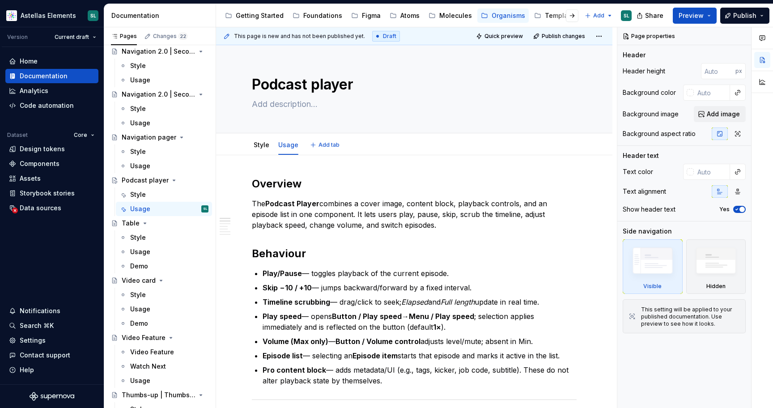
type textarea "*"
